Goal: Transaction & Acquisition: Download file/media

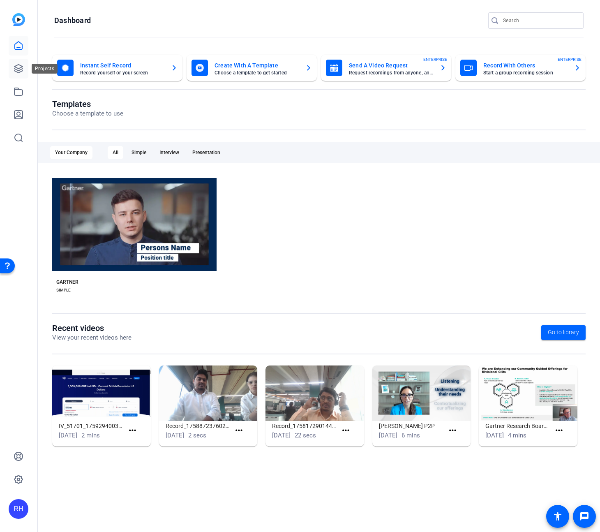
click at [16, 68] on icon at bounding box center [19, 69] width 10 height 10
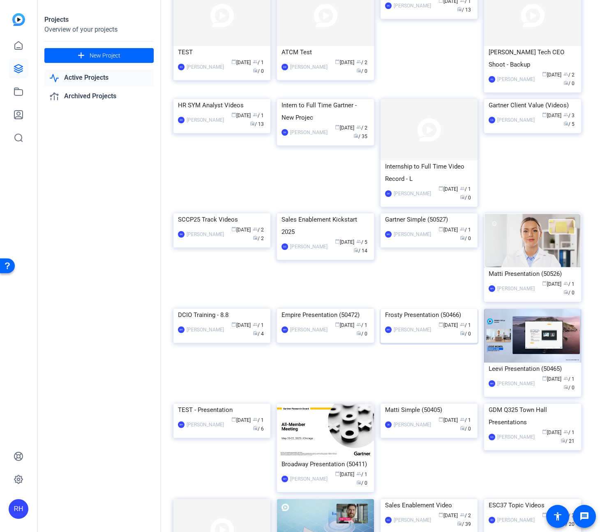
scroll to position [909, 0]
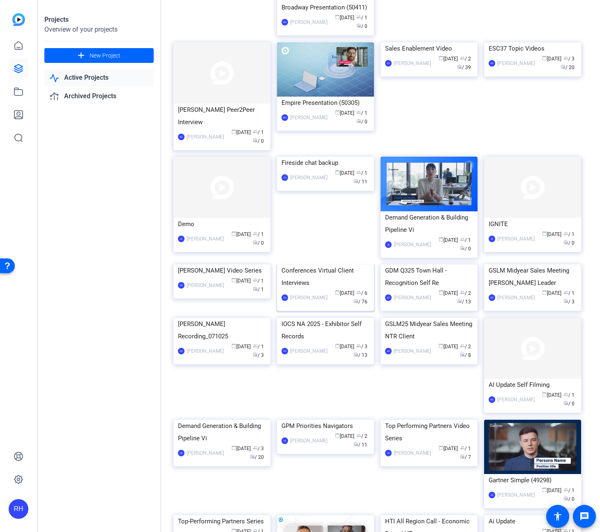
click at [328, 289] on div "Conferences Virtual Client Interviews" at bounding box center [325, 276] width 88 height 25
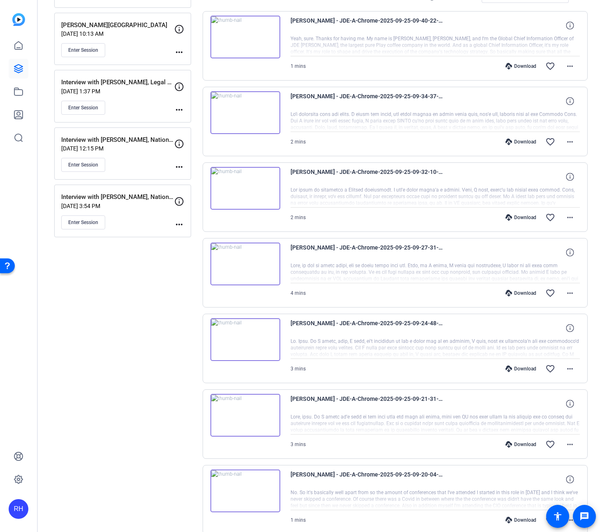
scroll to position [450, 0]
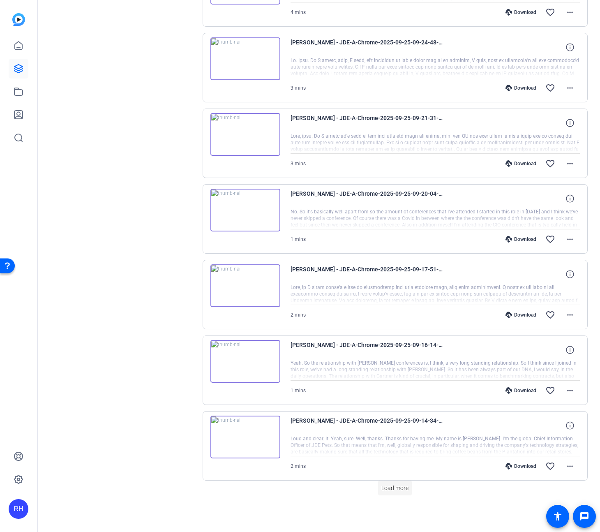
click at [402, 487] on span "Load more" at bounding box center [394, 488] width 27 height 9
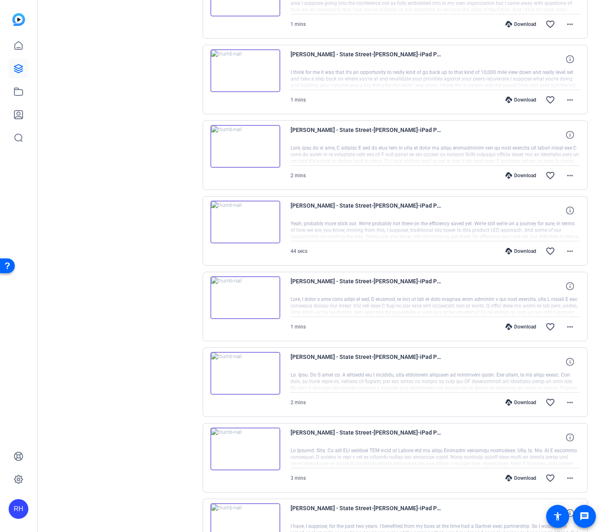
scroll to position [1207, 0]
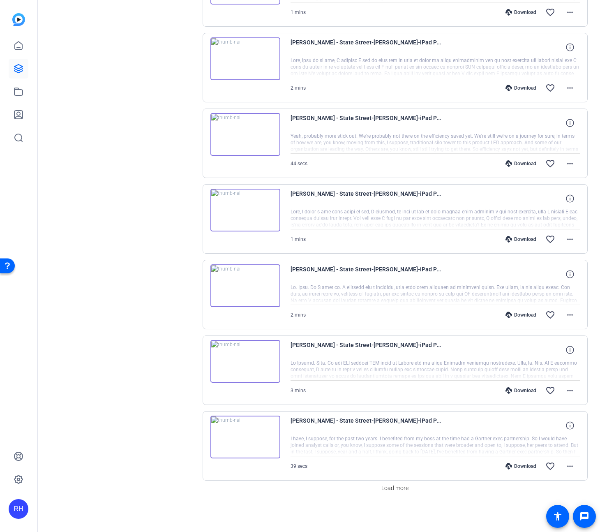
drag, startPoint x: 398, startPoint y: 488, endPoint x: 399, endPoint y: 473, distance: 14.4
click at [398, 488] on span "Load more" at bounding box center [394, 488] width 27 height 9
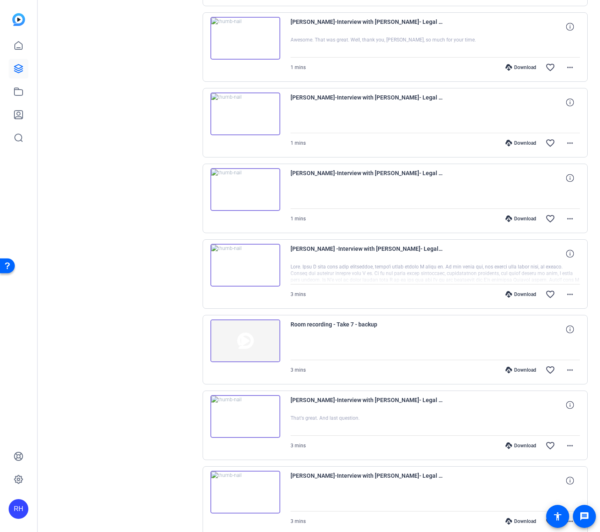
scroll to position [1963, 0]
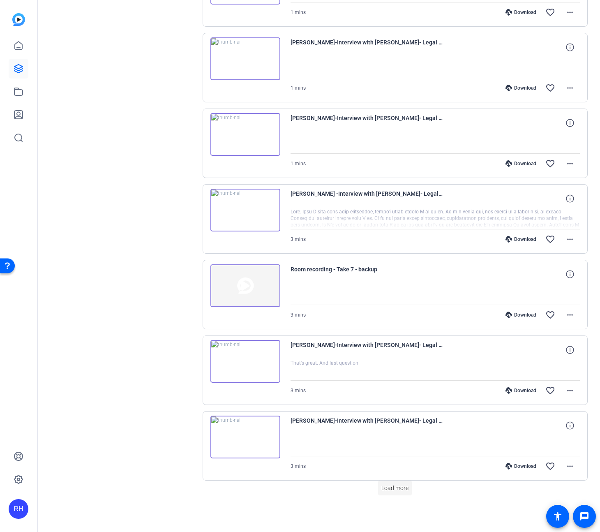
click at [396, 489] on span "Load more" at bounding box center [394, 488] width 27 height 9
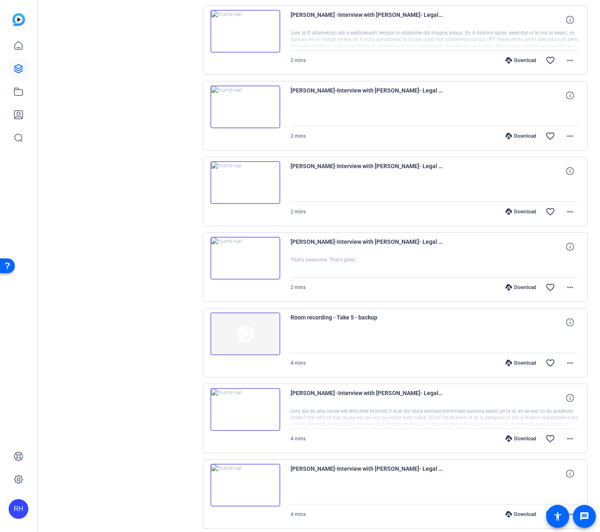
scroll to position [2719, 0]
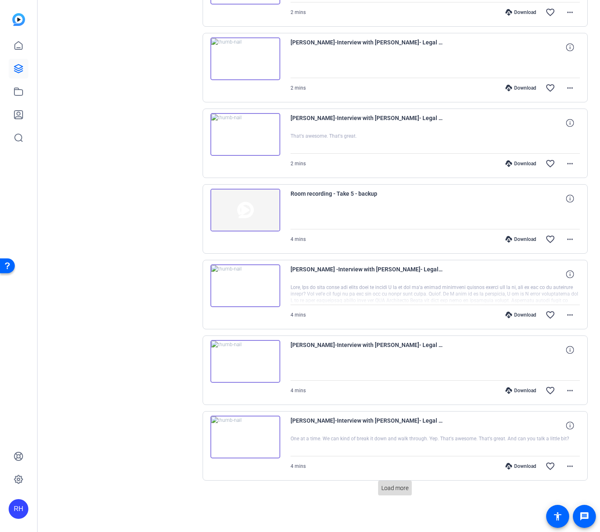
click at [397, 489] on span "Load more" at bounding box center [394, 488] width 27 height 9
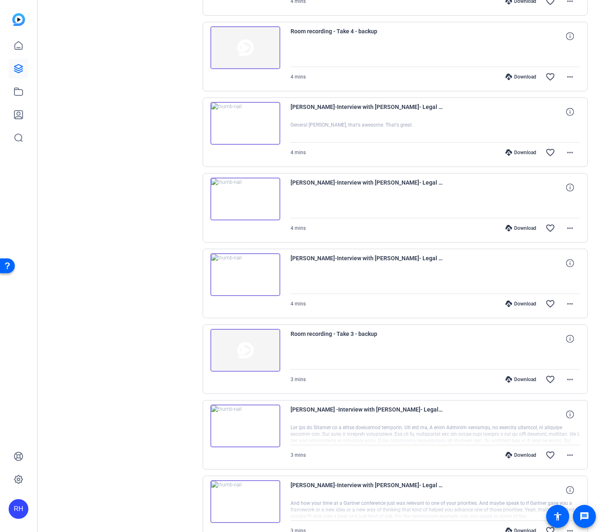
scroll to position [3475, 0]
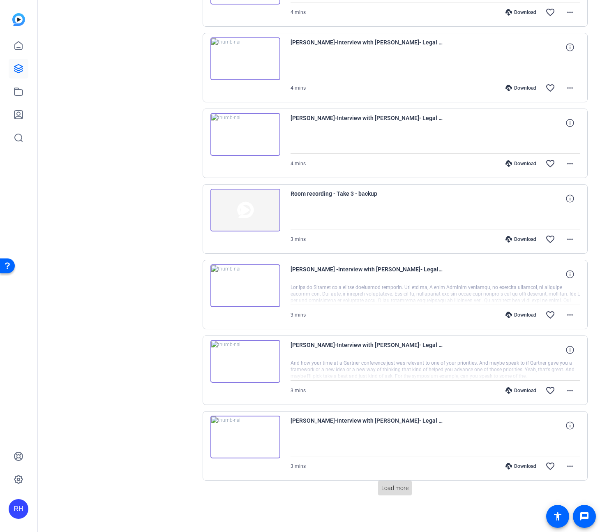
click at [399, 491] on span "Load more" at bounding box center [394, 488] width 27 height 9
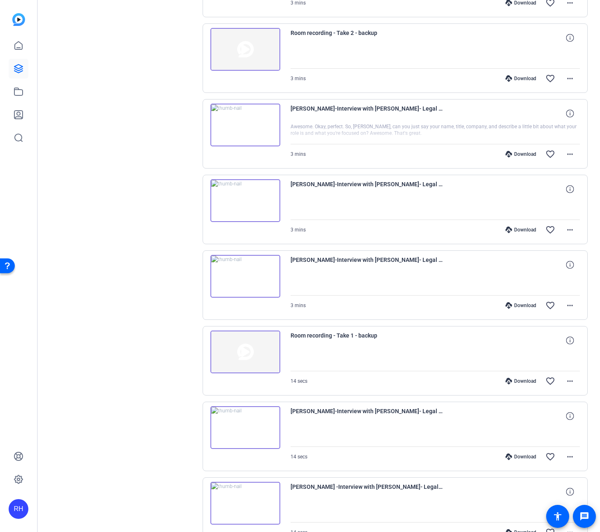
scroll to position [4231, 0]
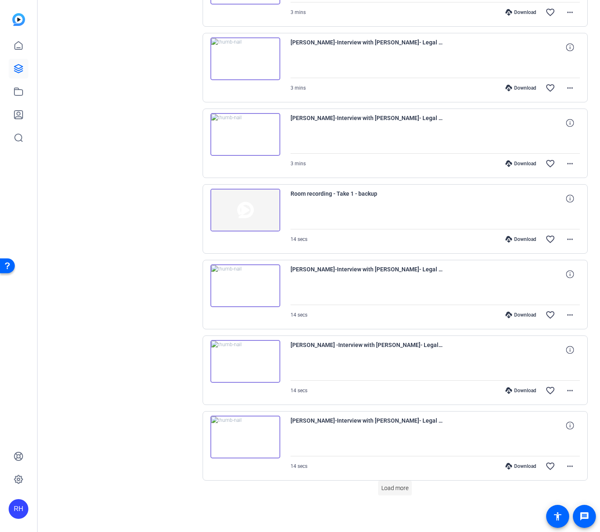
click at [404, 488] on span "Load more" at bounding box center [394, 488] width 27 height 9
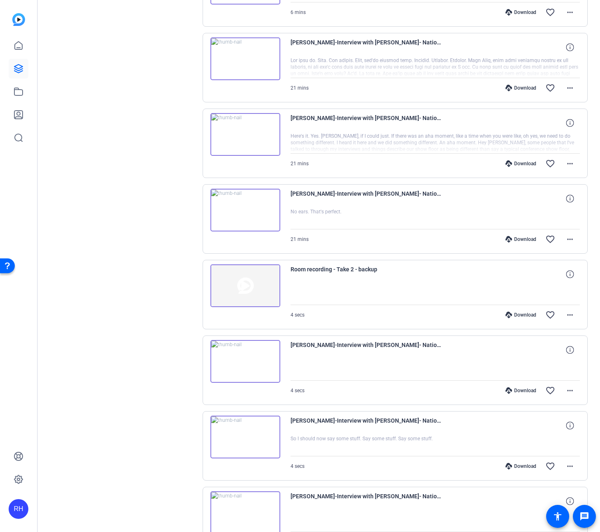
scroll to position [4987, 0]
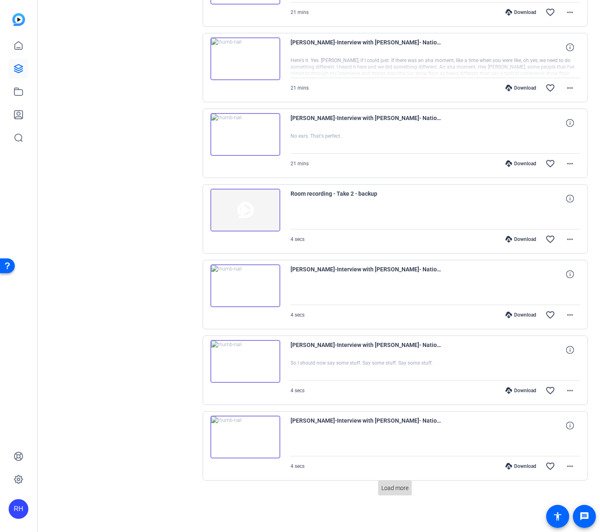
click at [396, 485] on span "Load more" at bounding box center [394, 488] width 27 height 9
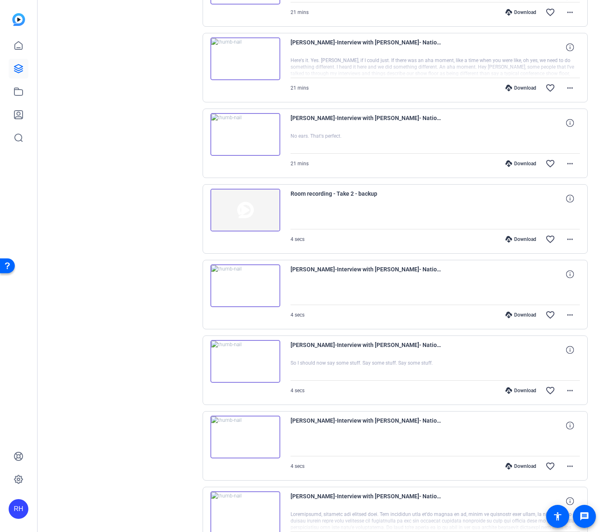
scroll to position [5426, 0]
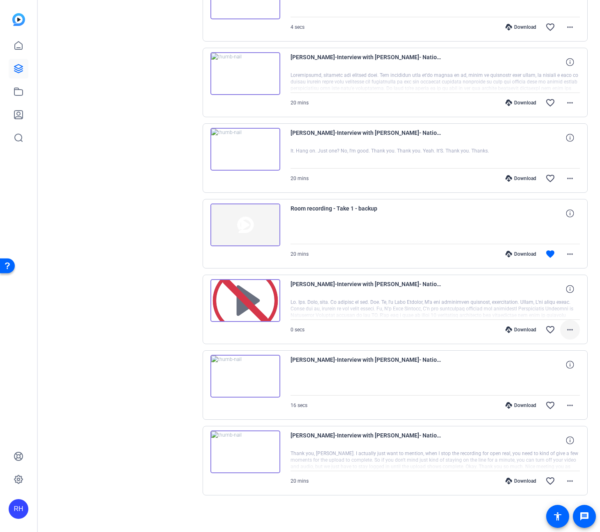
click at [565, 330] on mat-icon "more_horiz" at bounding box center [570, 330] width 10 height 10
click at [554, 369] on span "Download MP4" at bounding box center [548, 367] width 49 height 10
click at [574, 330] on mat-icon "more_horiz" at bounding box center [570, 330] width 10 height 10
click at [554, 407] on span "Download Transcript" at bounding box center [548, 409] width 49 height 10
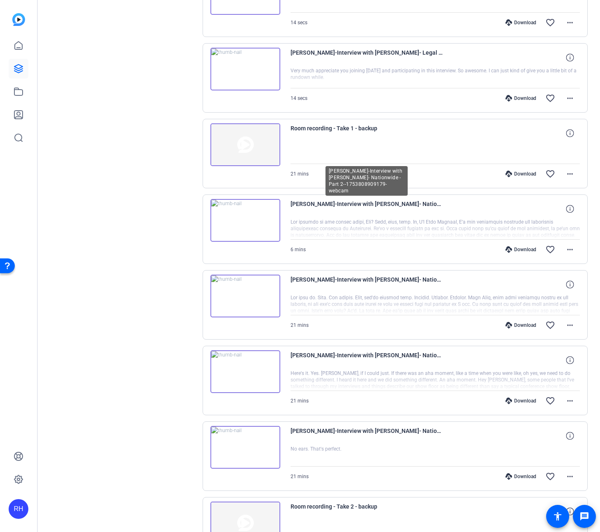
scroll to position [4631, 0]
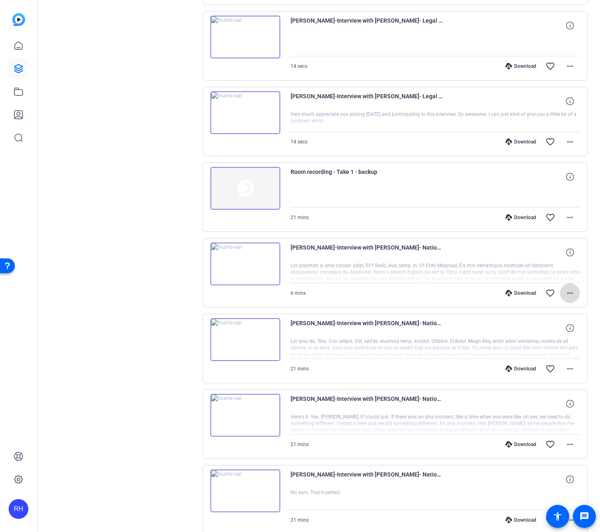
click at [575, 293] on mat-icon "more_horiz" at bounding box center [570, 293] width 10 height 10
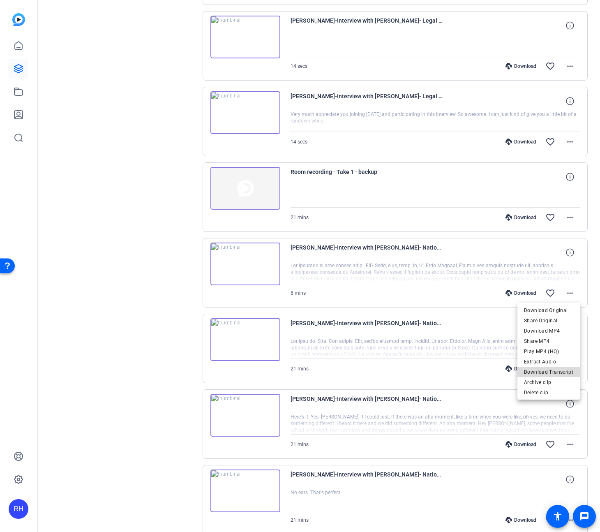
click at [555, 373] on span "Download Transcript" at bounding box center [548, 372] width 49 height 10
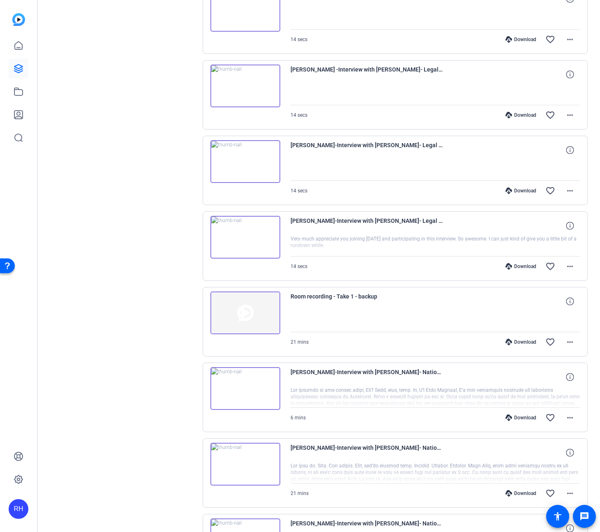
scroll to position [4471, 0]
